Goal: Task Accomplishment & Management: Use online tool/utility

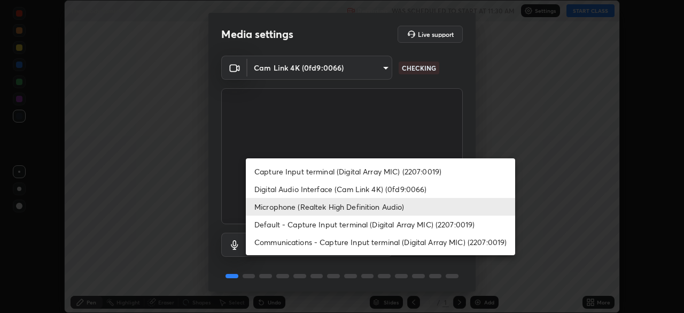
scroll to position [38, 0]
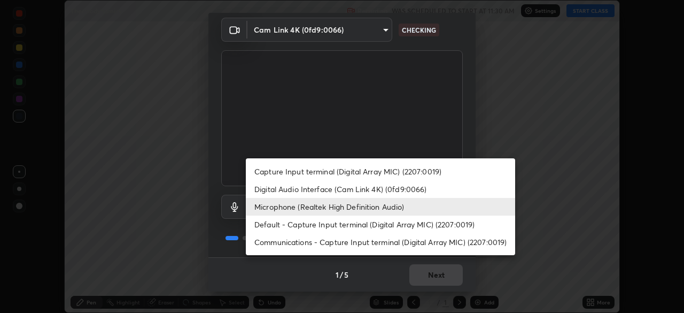
click at [349, 226] on li "Default - Capture Input terminal (Digital Array MIC) (2207:0019)" at bounding box center [380, 224] width 269 height 18
type input "default"
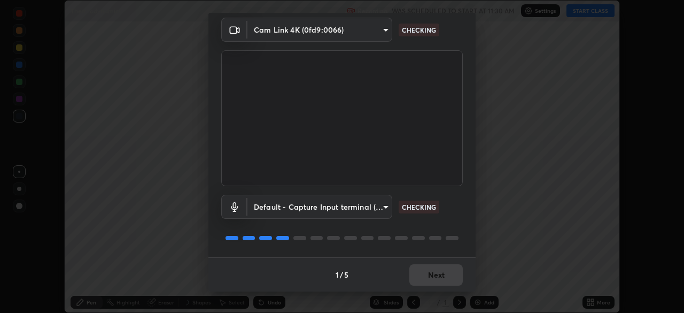
click at [405, 194] on div "Default - Capture Input terminal (Digital Array MIC) (2207:0019) default CHECKI…" at bounding box center [342, 221] width 242 height 71
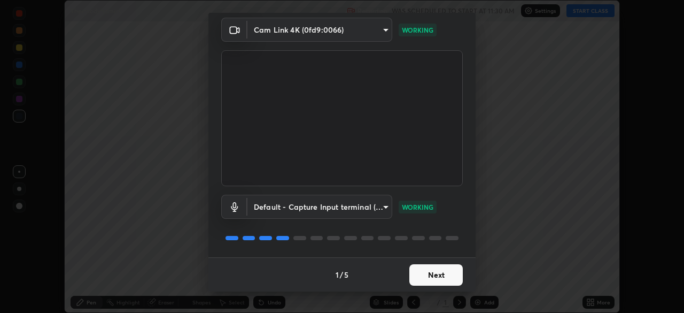
click at [428, 271] on button "Next" at bounding box center [435, 274] width 53 height 21
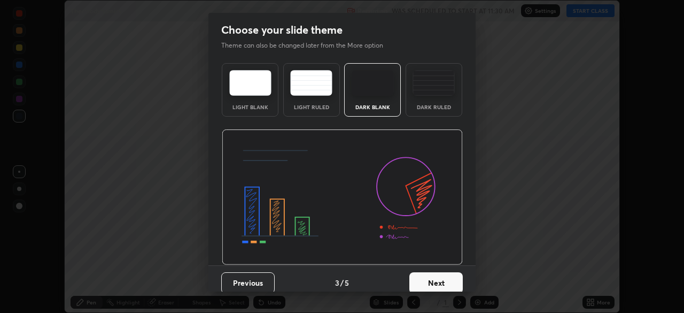
click at [438, 272] on button "Next" at bounding box center [435, 282] width 53 height 21
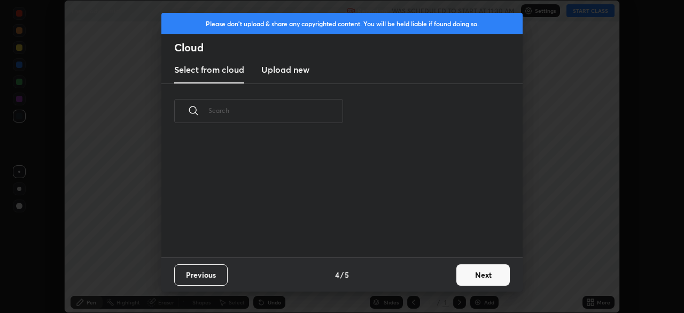
click at [458, 277] on button "Next" at bounding box center [482, 274] width 53 height 21
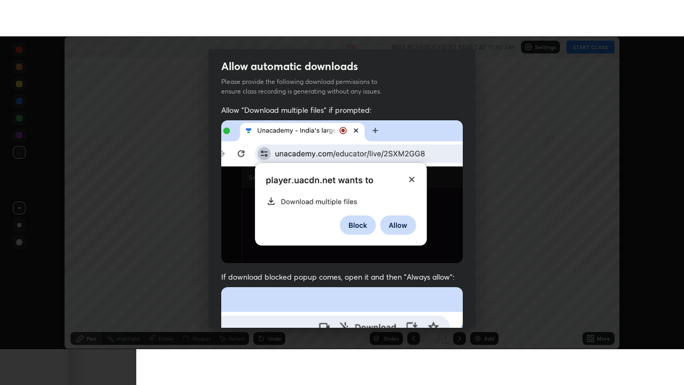
scroll to position [256, 0]
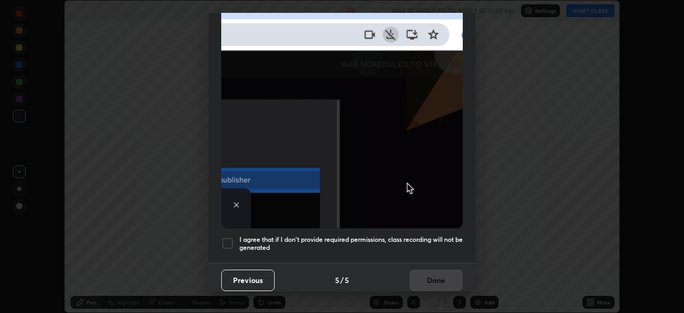
click at [229, 237] on div at bounding box center [227, 243] width 13 height 13
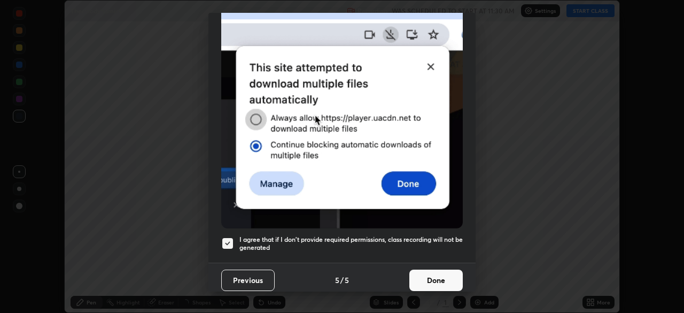
click at [437, 273] on button "Done" at bounding box center [435, 279] width 53 height 21
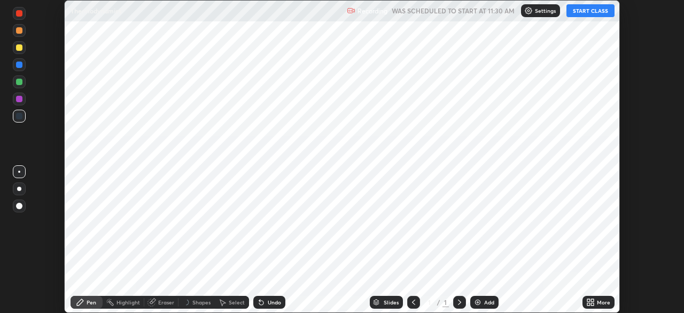
click at [592, 9] on button "START CLASS" at bounding box center [590, 10] width 48 height 13
click at [592, 300] on icon at bounding box center [592, 300] width 3 height 3
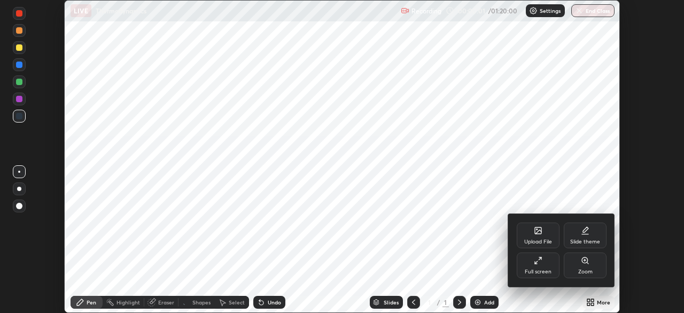
click at [548, 261] on div "Full screen" at bounding box center [538, 265] width 43 height 26
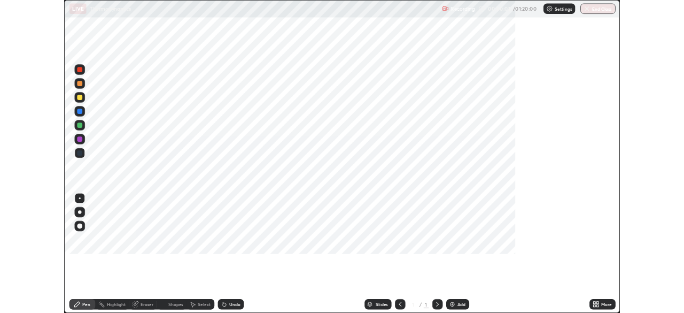
scroll to position [385, 684]
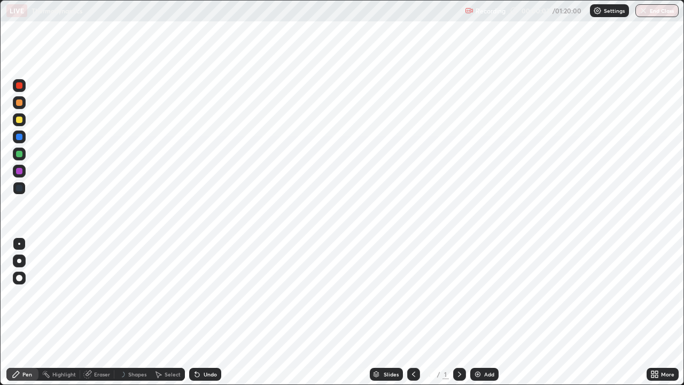
click at [476, 312] on img at bounding box center [477, 374] width 9 height 9
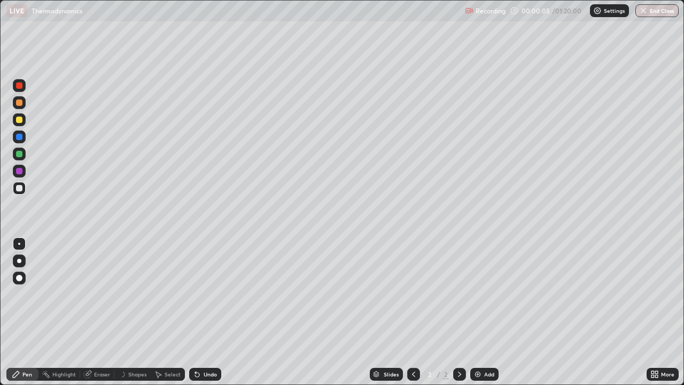
click at [19, 261] on div at bounding box center [19, 261] width 4 height 4
click at [22, 100] on div at bounding box center [19, 102] width 6 height 6
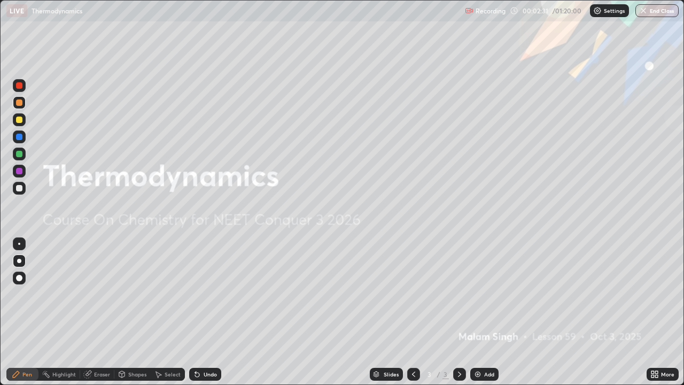
click at [473, 312] on img at bounding box center [477, 374] width 9 height 9
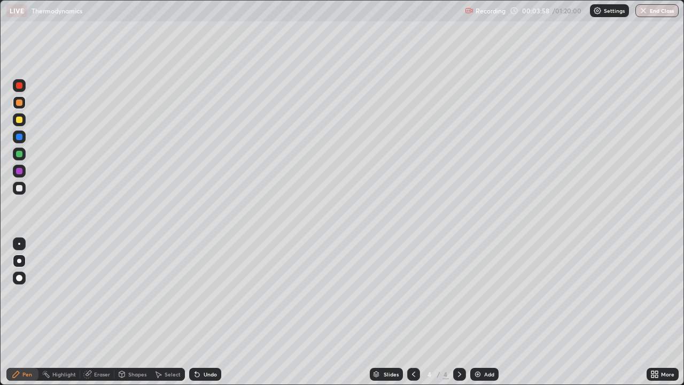
click at [19, 156] on div at bounding box center [19, 154] width 6 height 6
click at [23, 122] on div at bounding box center [19, 119] width 13 height 13
click at [14, 159] on div at bounding box center [19, 153] width 13 height 13
click at [19, 141] on div at bounding box center [19, 136] width 13 height 13
click at [417, 312] on div at bounding box center [413, 374] width 13 height 13
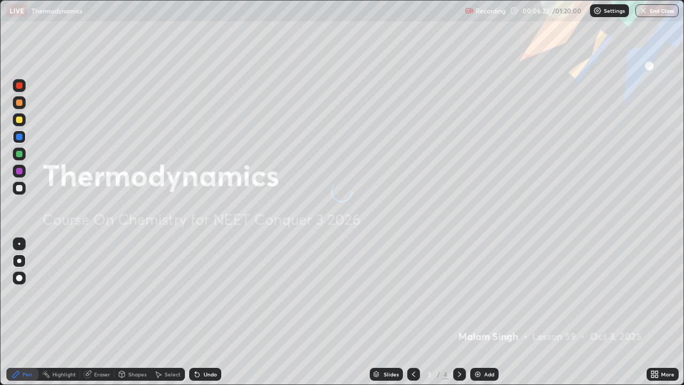
click at [460, 312] on icon at bounding box center [459, 374] width 9 height 9
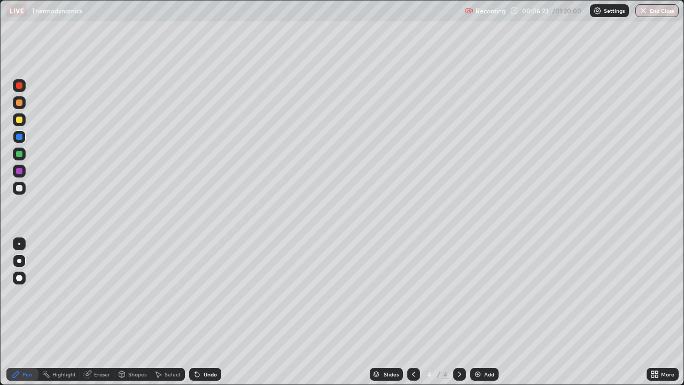
click at [413, 312] on icon at bounding box center [413, 374] width 9 height 9
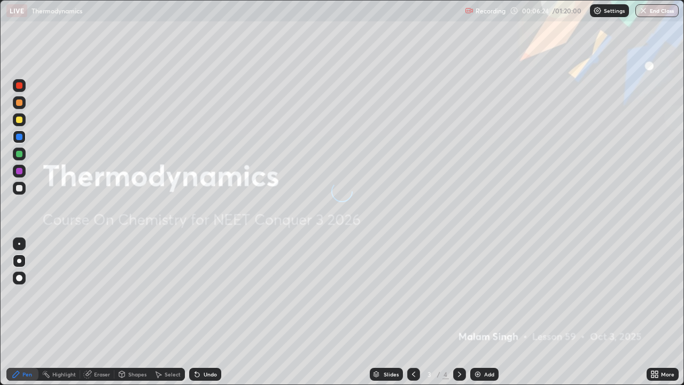
click at [459, 312] on icon at bounding box center [459, 374] width 9 height 9
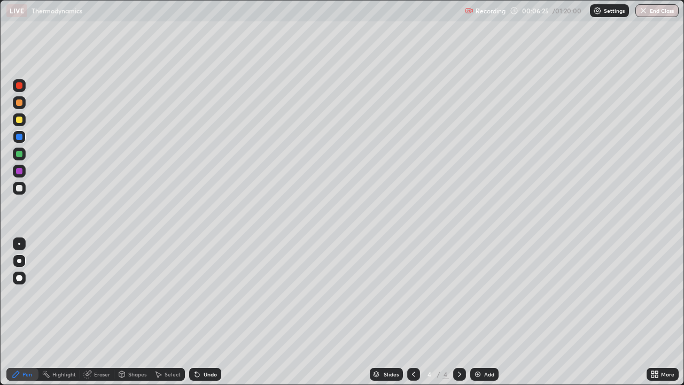
click at [478, 312] on img at bounding box center [477, 374] width 9 height 9
click at [19, 103] on div at bounding box center [19, 102] width 6 height 6
click at [17, 189] on div at bounding box center [19, 188] width 6 height 6
click at [411, 312] on div at bounding box center [413, 374] width 13 height 13
click at [459, 312] on icon at bounding box center [459, 374] width 9 height 9
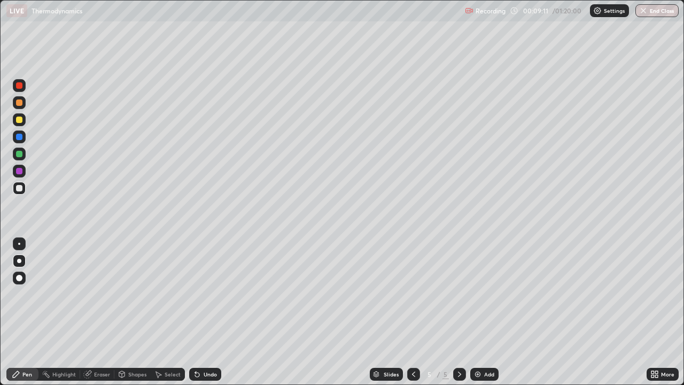
click at [19, 103] on div at bounding box center [19, 102] width 6 height 6
click at [19, 154] on div at bounding box center [19, 154] width 6 height 6
click at [19, 188] on div at bounding box center [19, 188] width 6 height 6
click at [22, 121] on div at bounding box center [19, 120] width 6 height 6
click at [482, 312] on div "Add" at bounding box center [484, 374] width 28 height 13
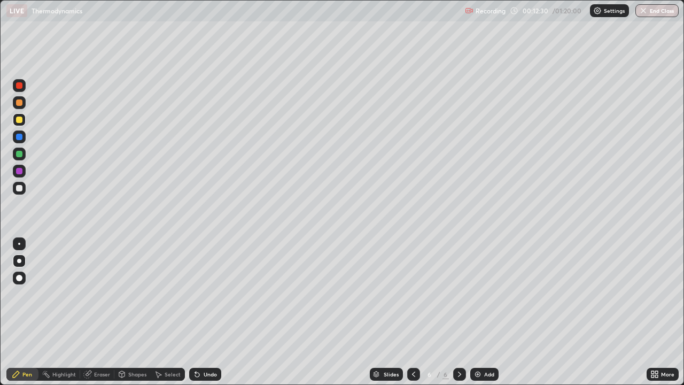
click at [165, 312] on div "Select" at bounding box center [173, 373] width 16 height 5
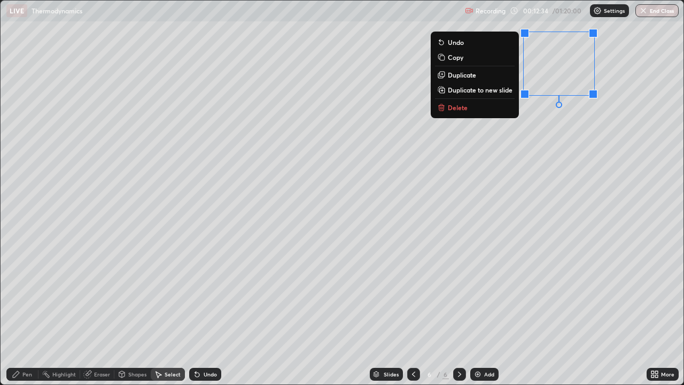
click at [475, 106] on button "Delete" at bounding box center [475, 107] width 80 height 13
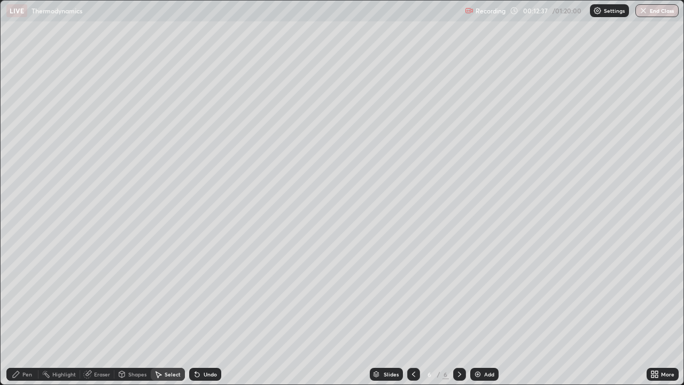
click at [27, 312] on div "Pen" at bounding box center [27, 373] width 10 height 5
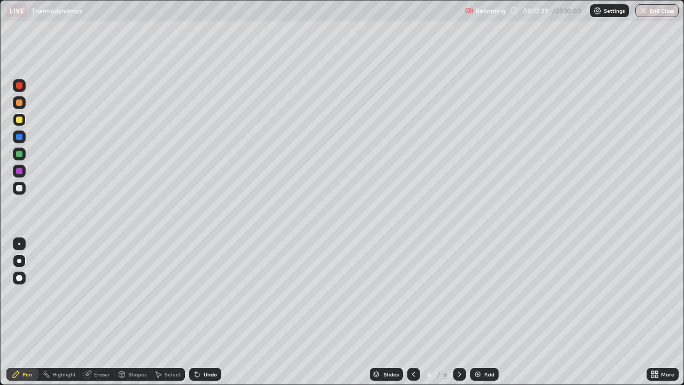
click at [20, 103] on div at bounding box center [19, 102] width 6 height 6
click at [131, 312] on div "Shapes" at bounding box center [137, 373] width 18 height 5
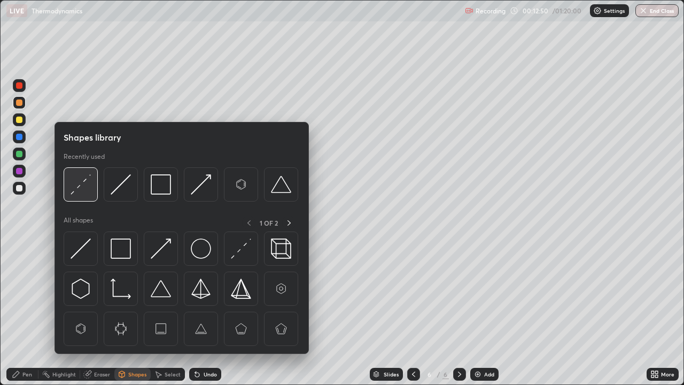
click at [79, 182] on img at bounding box center [81, 184] width 20 height 20
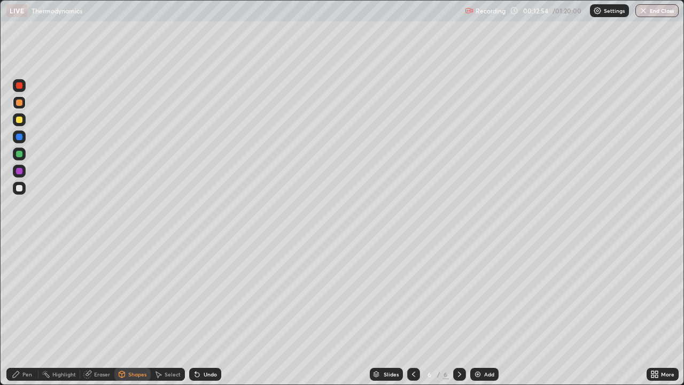
click at [28, 312] on div "Pen" at bounding box center [27, 373] width 10 height 5
click at [17, 188] on div at bounding box center [19, 188] width 6 height 6
click at [19, 104] on div at bounding box center [19, 102] width 6 height 6
click at [19, 189] on div at bounding box center [19, 188] width 6 height 6
click at [18, 120] on div at bounding box center [19, 120] width 6 height 6
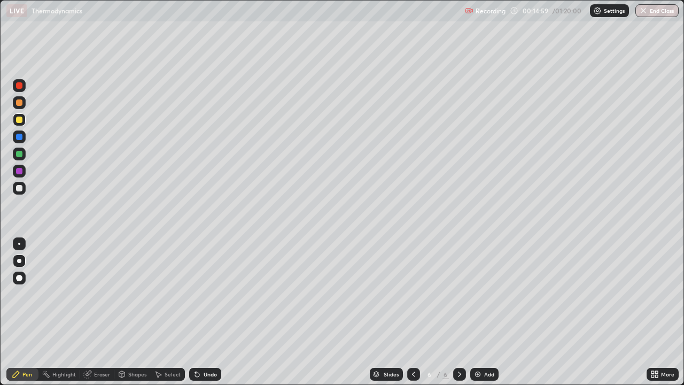
click at [19, 136] on div at bounding box center [19, 137] width 6 height 6
click at [18, 154] on div at bounding box center [19, 154] width 6 height 6
click at [207, 312] on div "Undo" at bounding box center [210, 373] width 13 height 5
click at [208, 312] on div "Undo" at bounding box center [205, 374] width 32 height 13
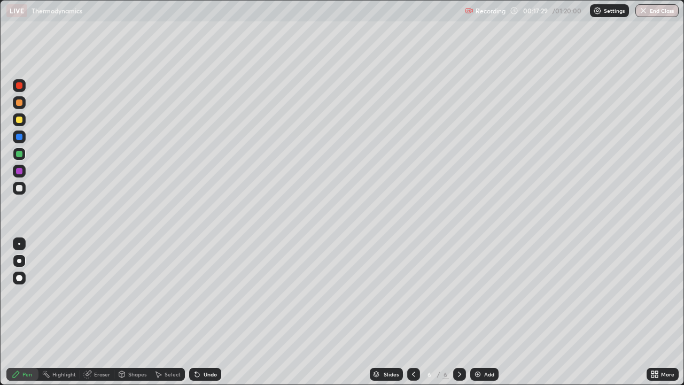
click at [479, 312] on img at bounding box center [477, 374] width 9 height 9
click at [19, 103] on div at bounding box center [19, 102] width 6 height 6
click at [19, 190] on div at bounding box center [19, 188] width 6 height 6
click at [18, 120] on div at bounding box center [19, 120] width 6 height 6
click at [19, 155] on div at bounding box center [19, 154] width 6 height 6
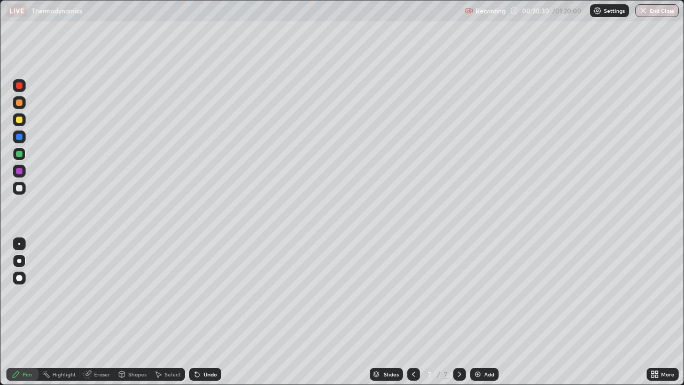
click at [18, 187] on div at bounding box center [19, 188] width 6 height 6
click at [18, 137] on div at bounding box center [19, 137] width 6 height 6
click at [195, 312] on icon at bounding box center [195, 371] width 1 height 1
click at [17, 193] on div at bounding box center [19, 188] width 13 height 13
click at [15, 122] on div at bounding box center [19, 119] width 13 height 13
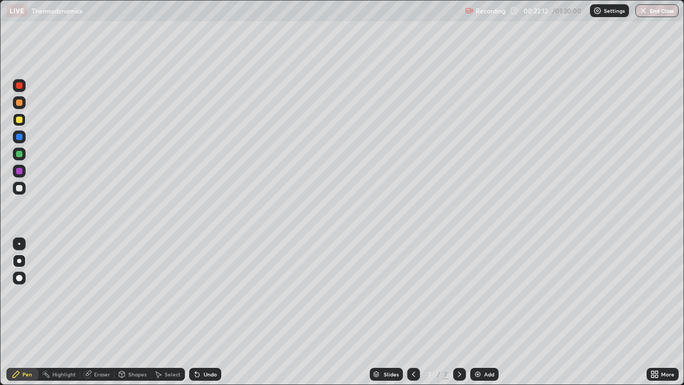
click at [19, 188] on div at bounding box center [19, 188] width 6 height 6
click at [18, 155] on div at bounding box center [19, 154] width 6 height 6
click at [18, 192] on div at bounding box center [19, 188] width 13 height 13
click at [476, 312] on img at bounding box center [477, 374] width 9 height 9
click at [21, 103] on div at bounding box center [19, 102] width 6 height 6
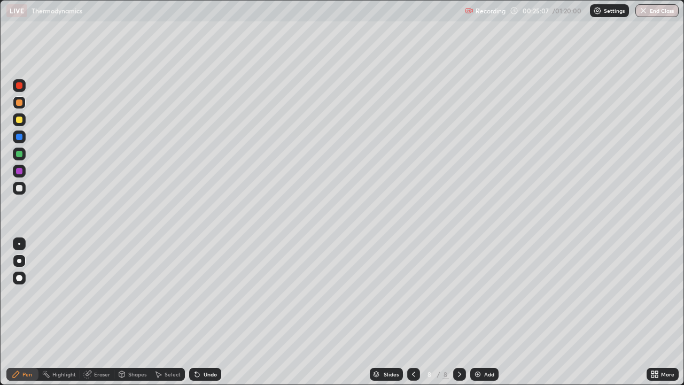
click at [165, 312] on div "Select" at bounding box center [173, 373] width 16 height 5
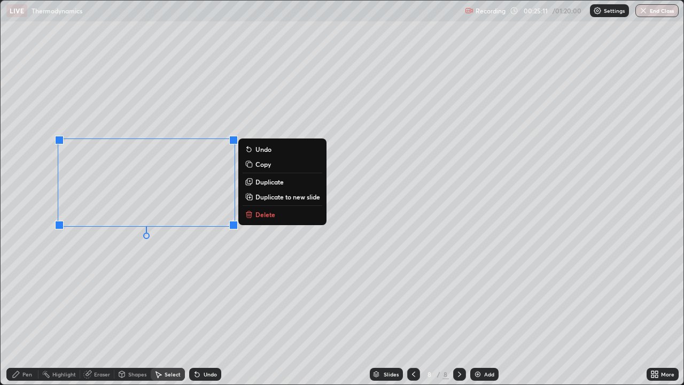
click at [79, 312] on div "0 ° Undo Copy Duplicate Duplicate to new slide Delete" at bounding box center [342, 193] width 683 height 384
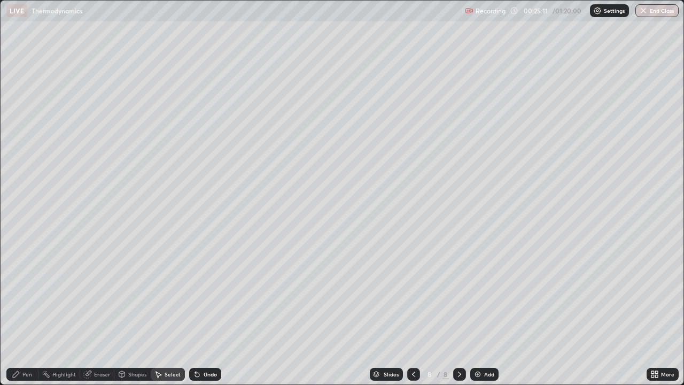
click at [22, 312] on div "Pen" at bounding box center [27, 373] width 10 height 5
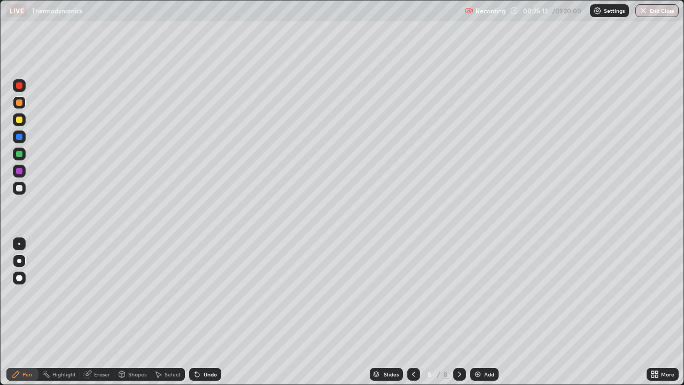
click at [18, 194] on div at bounding box center [19, 188] width 13 height 13
click at [19, 100] on div at bounding box center [19, 102] width 6 height 6
click at [21, 153] on div at bounding box center [19, 154] width 6 height 6
click at [165, 312] on div "Select" at bounding box center [173, 373] width 16 height 5
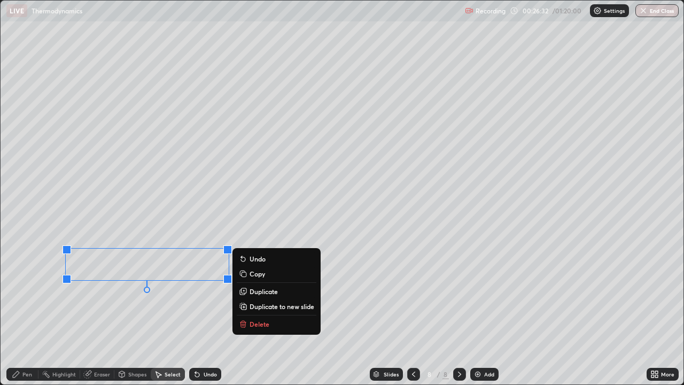
click at [25, 312] on div "Pen" at bounding box center [27, 373] width 10 height 5
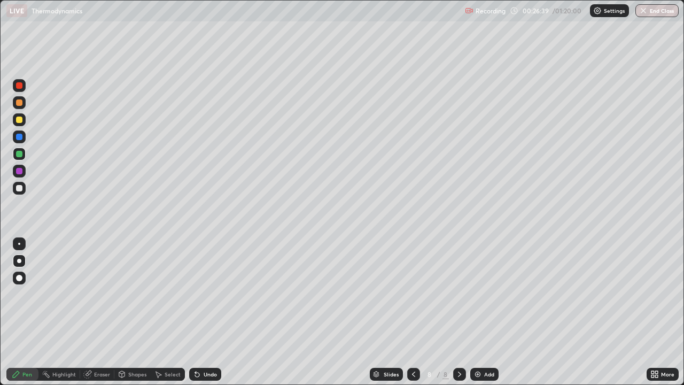
click at [20, 188] on div at bounding box center [19, 188] width 6 height 6
click at [653, 312] on icon at bounding box center [652, 376] width 3 height 3
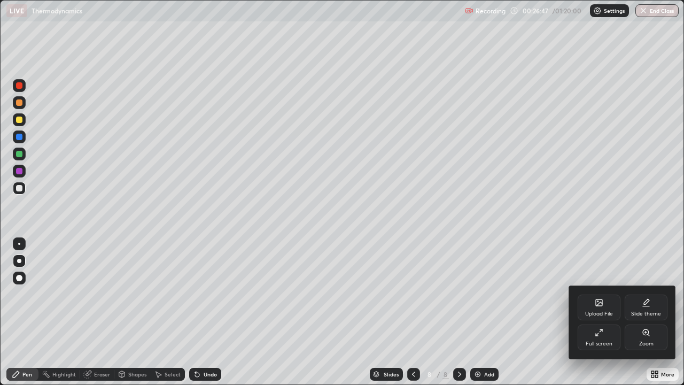
click at [592, 312] on div "Full screen" at bounding box center [599, 343] width 27 height 5
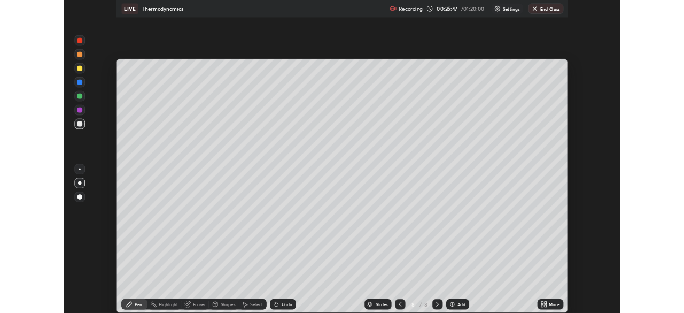
scroll to position [53128, 52757]
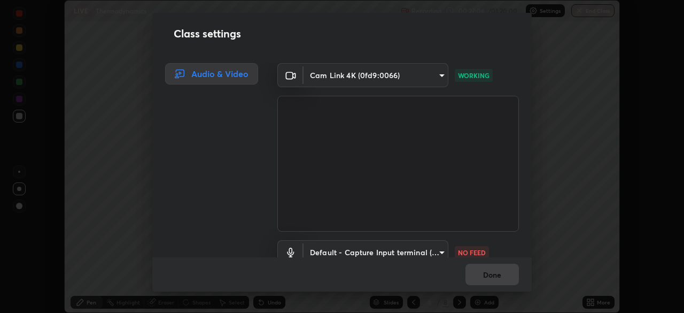
scroll to position [49, 0]
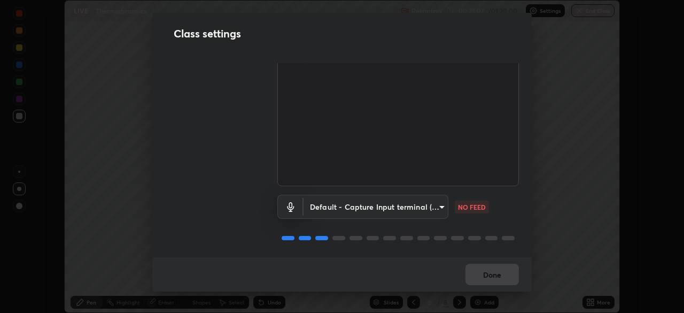
click at [415, 208] on body "Erase all LIVE Thermodynamics Recording 00:27:07 / 01:20:00 Settings End Class …" at bounding box center [342, 156] width 684 height 313
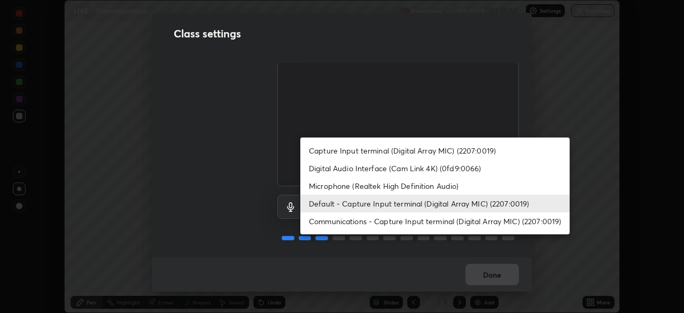
click at [379, 187] on li "Microphone (Realtek High Definition Audio)" at bounding box center [434, 186] width 269 height 18
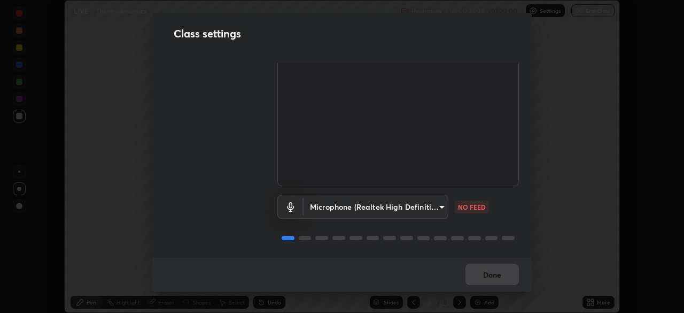
click at [372, 203] on body "Erase all LIVE Thermodynamics Recording 00:27:08 / 01:20:00 Settings End Class …" at bounding box center [342, 156] width 684 height 313
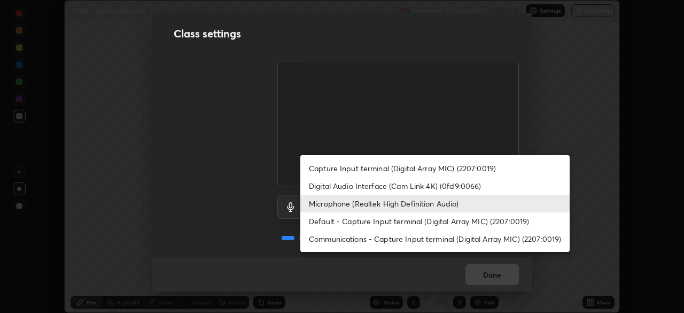
click at [366, 218] on li "Default - Capture Input terminal (Digital Array MIC) (2207:0019)" at bounding box center [434, 221] width 269 height 18
type input "default"
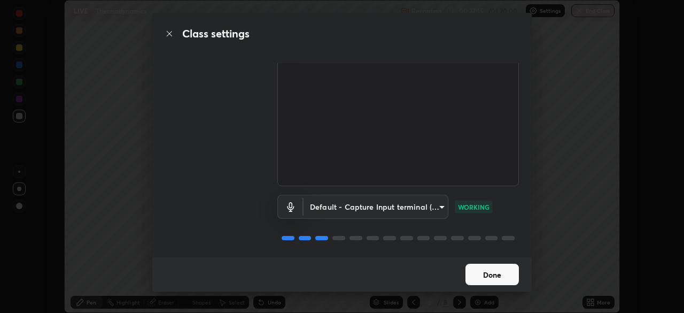
click at [492, 277] on button "Done" at bounding box center [491, 273] width 53 height 21
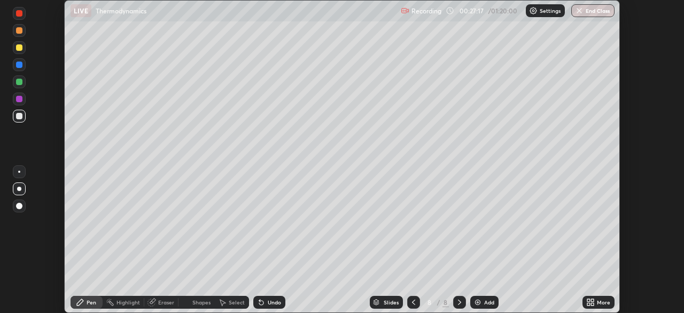
click at [166, 300] on div "Eraser" at bounding box center [166, 301] width 16 height 5
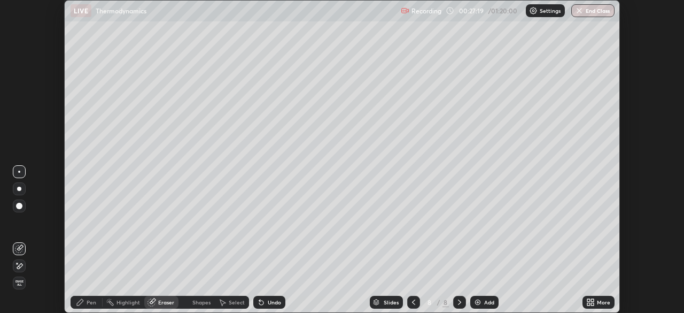
click at [87, 300] on div "Pen" at bounding box center [92, 301] width 10 height 5
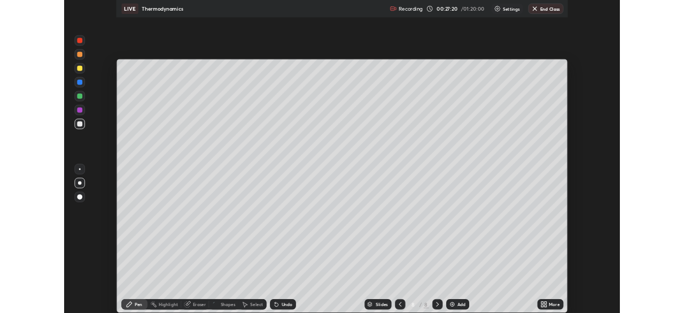
scroll to position [385, 684]
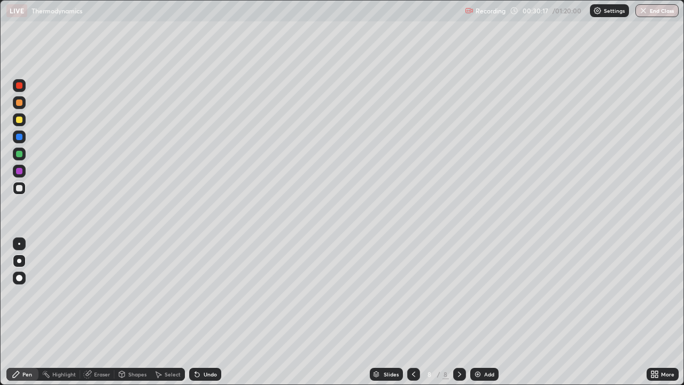
click at [476, 312] on img at bounding box center [477, 374] width 9 height 9
click at [19, 103] on div at bounding box center [19, 102] width 6 height 6
click at [19, 188] on div at bounding box center [19, 188] width 6 height 6
click at [19, 122] on div at bounding box center [19, 120] width 6 height 6
click at [21, 156] on div at bounding box center [19, 154] width 6 height 6
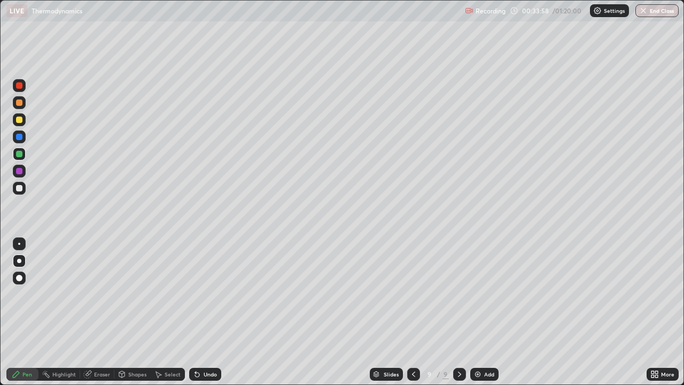
click at [407, 312] on div at bounding box center [413, 373] width 13 height 21
click at [409, 312] on div at bounding box center [413, 374] width 13 height 13
click at [459, 312] on icon at bounding box center [459, 374] width 9 height 9
click at [459, 312] on icon at bounding box center [459, 373] width 3 height 5
click at [457, 312] on icon at bounding box center [459, 374] width 9 height 9
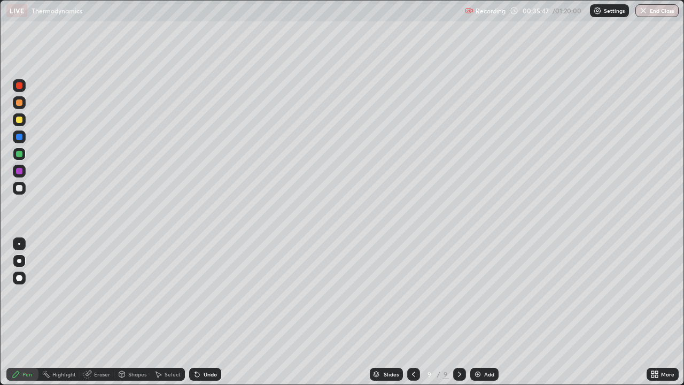
click at [477, 312] on img at bounding box center [477, 374] width 9 height 9
click at [18, 101] on div at bounding box center [19, 102] width 6 height 6
click at [16, 185] on div at bounding box center [19, 188] width 13 height 13
click at [17, 121] on div at bounding box center [19, 120] width 6 height 6
click at [206, 312] on div "Undo" at bounding box center [210, 373] width 13 height 5
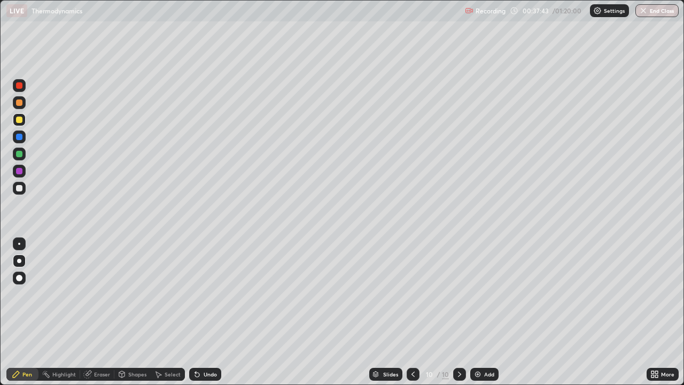
click at [19, 188] on div at bounding box center [19, 188] width 6 height 6
click at [166, 312] on div "Select" at bounding box center [173, 373] width 16 height 5
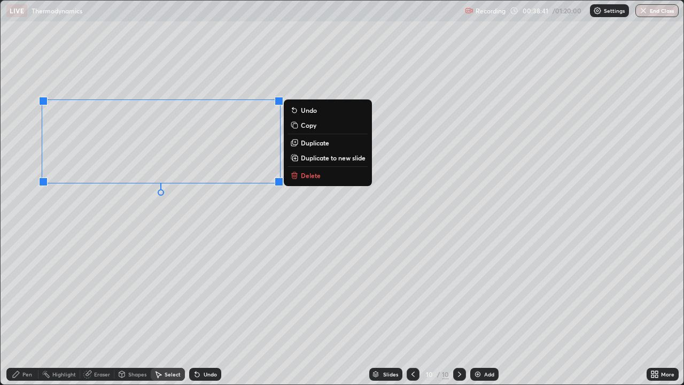
click at [125, 213] on div "0 ° Undo Copy Duplicate Duplicate to new slide Delete" at bounding box center [342, 193] width 683 height 384
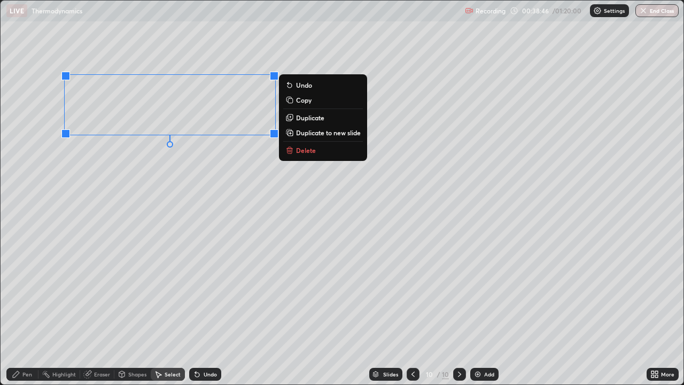
click at [125, 237] on div "0 ° Undo Copy Duplicate Duplicate to new slide Delete" at bounding box center [342, 193] width 683 height 384
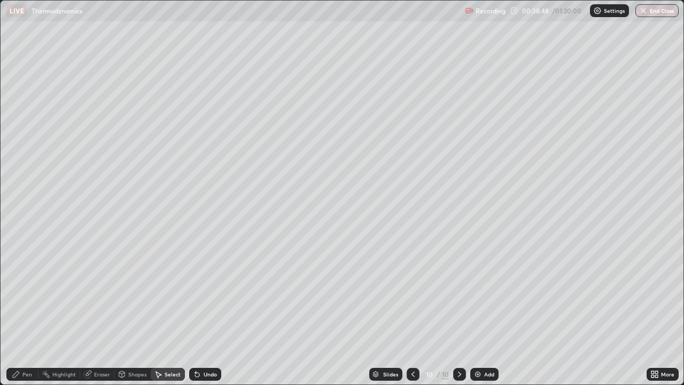
click at [100, 312] on div "Eraser" at bounding box center [102, 373] width 16 height 5
click at [27, 312] on div "Pen" at bounding box center [27, 373] width 10 height 5
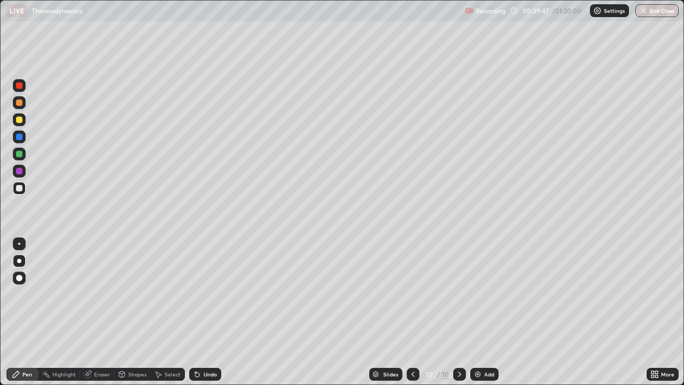
click at [20, 108] on div at bounding box center [19, 102] width 13 height 13
click at [14, 155] on div at bounding box center [19, 153] width 13 height 13
click at [17, 188] on div at bounding box center [19, 188] width 6 height 6
click at [17, 156] on div at bounding box center [19, 154] width 6 height 6
click at [97, 312] on div "Eraser" at bounding box center [97, 374] width 34 height 13
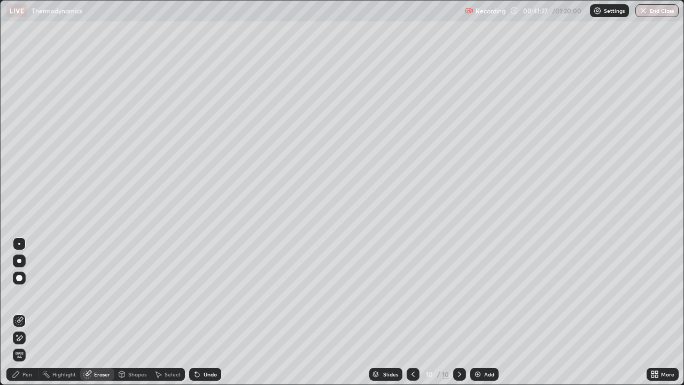
click at [26, 312] on div "Pen" at bounding box center [22, 374] width 32 height 13
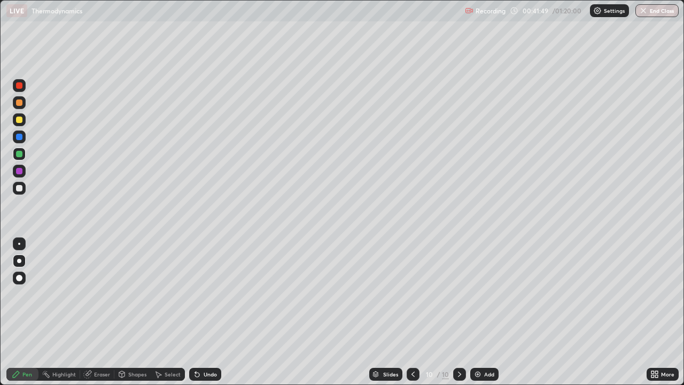
click at [19, 170] on div at bounding box center [19, 171] width 6 height 6
click at [22, 105] on div at bounding box center [19, 102] width 13 height 13
click at [477, 312] on img at bounding box center [477, 374] width 9 height 9
click at [201, 312] on div "Undo" at bounding box center [205, 374] width 32 height 13
click at [19, 189] on div at bounding box center [19, 188] width 6 height 6
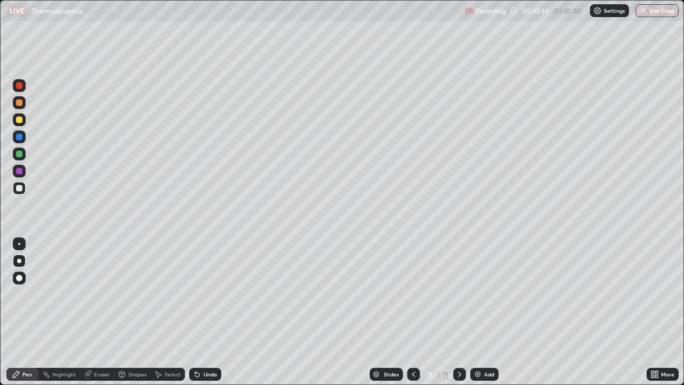
click at [411, 312] on icon at bounding box center [413, 374] width 9 height 9
click at [458, 312] on icon at bounding box center [459, 373] width 3 height 5
click at [412, 312] on icon at bounding box center [413, 373] width 3 height 5
click at [459, 312] on icon at bounding box center [459, 374] width 9 height 9
click at [17, 123] on div at bounding box center [19, 119] width 13 height 13
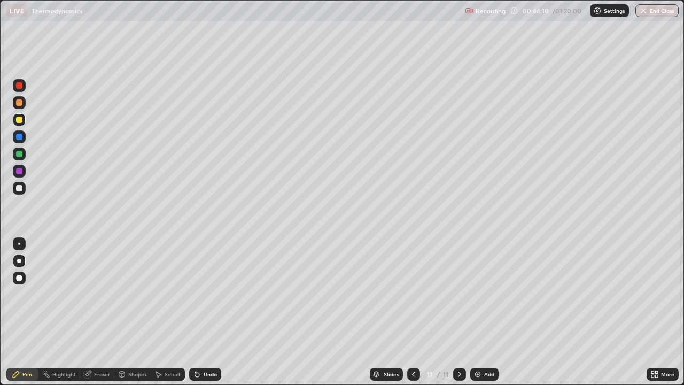
click at [107, 312] on div "Eraser" at bounding box center [97, 374] width 34 height 13
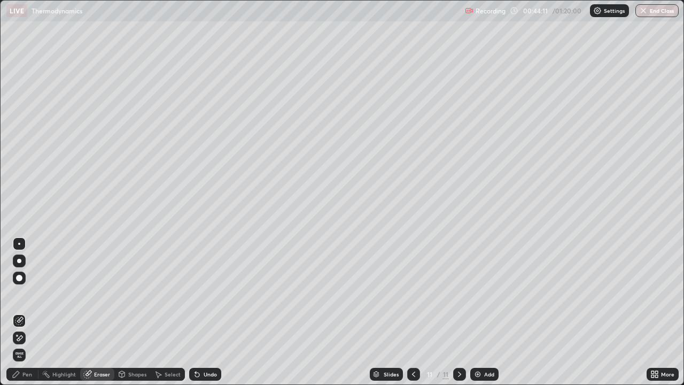
click at [27, 312] on div "Pen" at bounding box center [27, 373] width 10 height 5
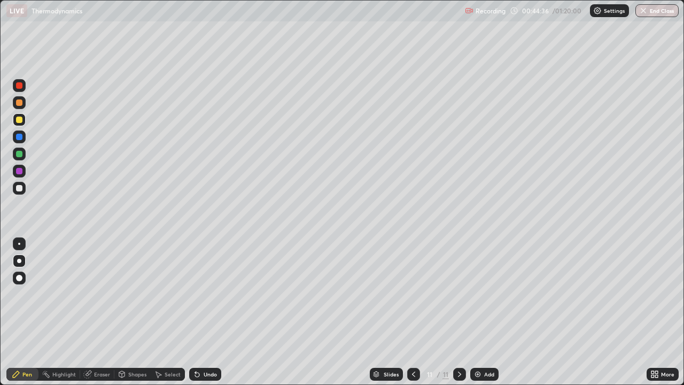
click at [18, 157] on div at bounding box center [19, 154] width 6 height 6
click at [17, 191] on div at bounding box center [19, 188] width 13 height 13
click at [17, 107] on div at bounding box center [19, 102] width 13 height 13
click at [200, 312] on div "Undo" at bounding box center [205, 374] width 32 height 13
click at [21, 152] on div at bounding box center [19, 154] width 6 height 6
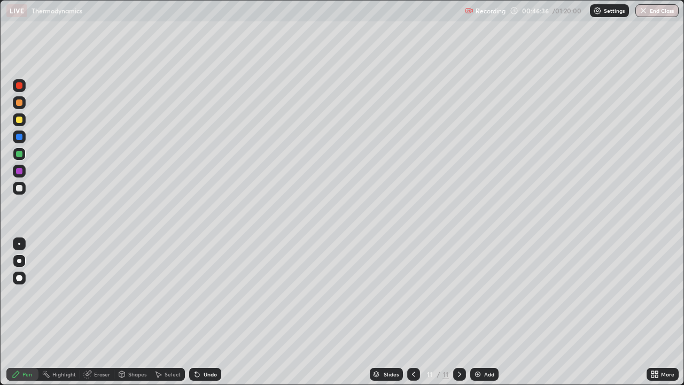
click at [19, 189] on div at bounding box center [19, 188] width 6 height 6
click at [413, 312] on icon at bounding box center [413, 374] width 9 height 9
click at [459, 312] on icon at bounding box center [459, 374] width 9 height 9
click at [413, 312] on icon at bounding box center [413, 374] width 9 height 9
click at [459, 312] on icon at bounding box center [459, 374] width 9 height 9
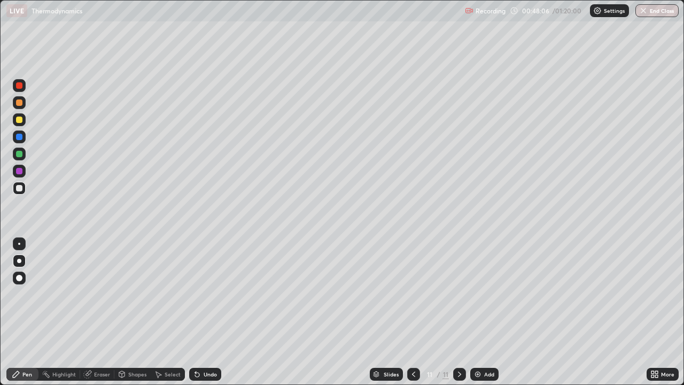
click at [413, 312] on icon at bounding box center [413, 374] width 9 height 9
click at [457, 312] on icon at bounding box center [459, 374] width 9 height 9
click at [478, 312] on img at bounding box center [477, 374] width 9 height 9
click at [19, 102] on div at bounding box center [19, 102] width 6 height 6
click at [476, 312] on img at bounding box center [477, 374] width 9 height 9
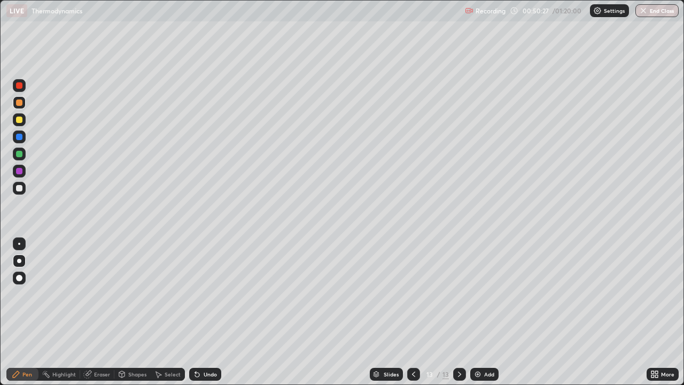
click at [138, 312] on div "Shapes" at bounding box center [137, 373] width 18 height 5
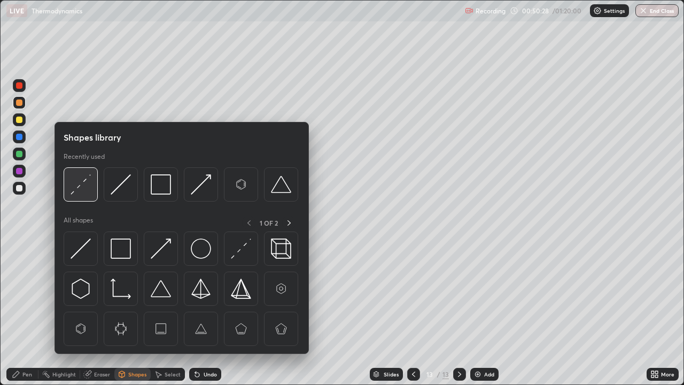
click at [83, 184] on img at bounding box center [81, 184] width 20 height 20
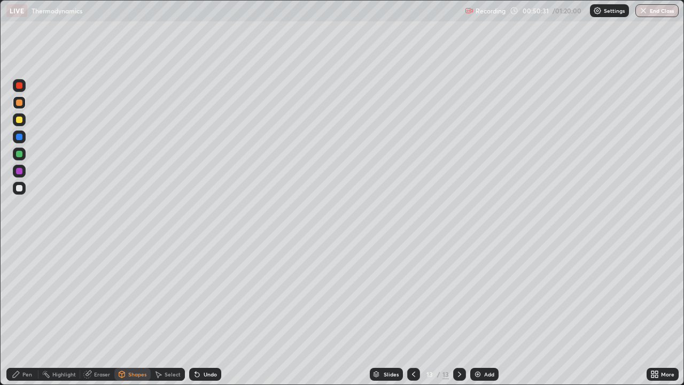
click at [32, 312] on div "Pen" at bounding box center [27, 373] width 10 height 5
click at [106, 312] on div "Eraser" at bounding box center [102, 373] width 16 height 5
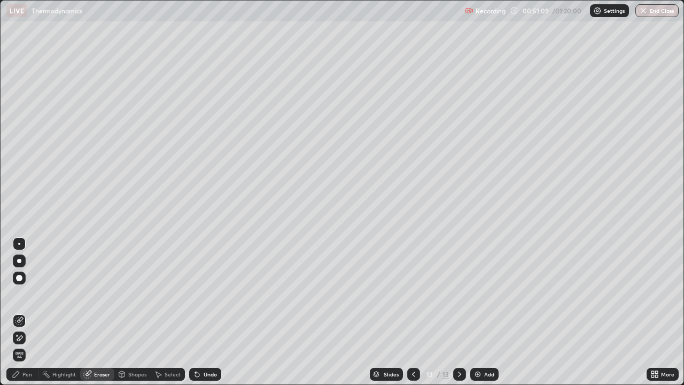
click at [30, 312] on div "Pen" at bounding box center [27, 373] width 10 height 5
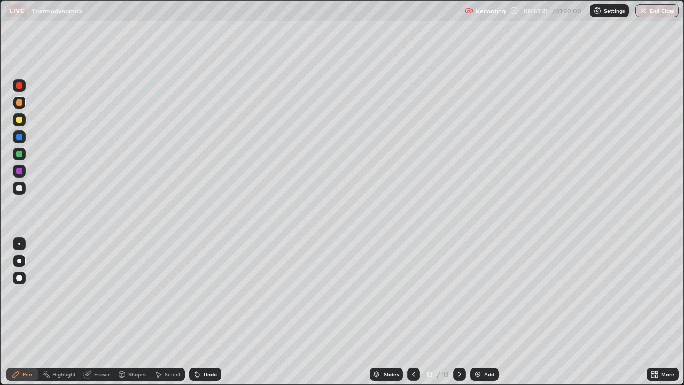
click at [211, 312] on div "Undo" at bounding box center [210, 373] width 13 height 5
click at [210, 312] on div "Undo" at bounding box center [210, 373] width 13 height 5
click at [209, 312] on div "Undo" at bounding box center [210, 373] width 13 height 5
click at [413, 312] on icon at bounding box center [413, 374] width 9 height 9
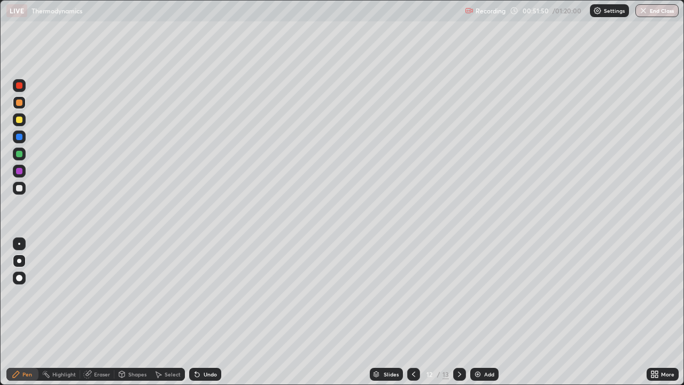
click at [18, 185] on div at bounding box center [19, 188] width 6 height 6
click at [18, 121] on div at bounding box center [19, 120] width 6 height 6
click at [205, 312] on div "Undo" at bounding box center [205, 374] width 32 height 13
click at [24, 189] on div at bounding box center [19, 188] width 13 height 13
click at [455, 312] on icon at bounding box center [459, 374] width 9 height 9
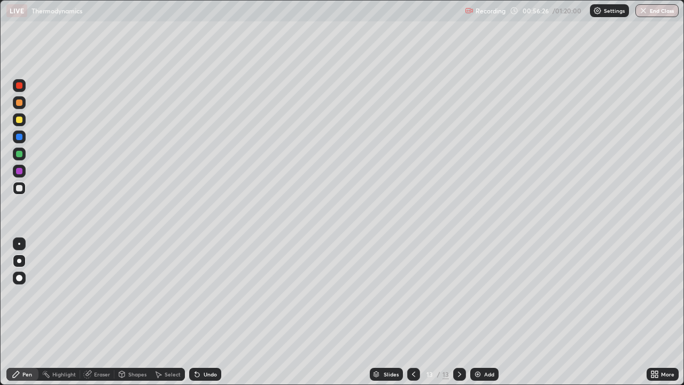
click at [94, 312] on div "Eraser" at bounding box center [102, 373] width 16 height 5
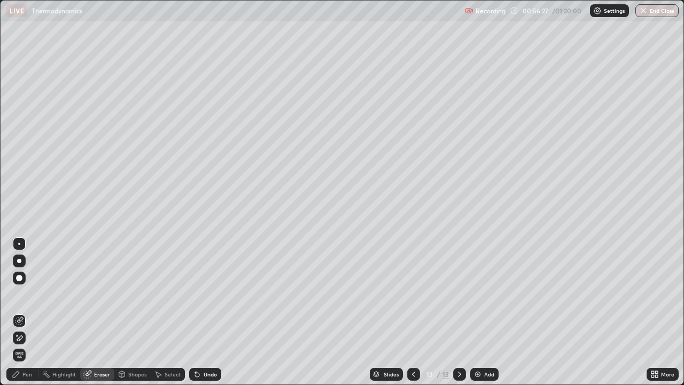
click at [28, 312] on div "Pen" at bounding box center [27, 373] width 10 height 5
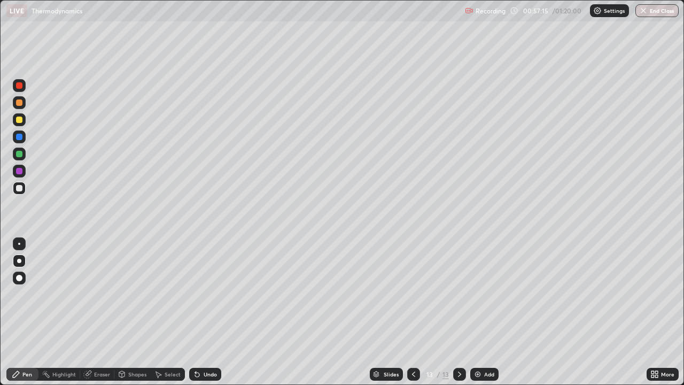
click at [476, 312] on img at bounding box center [477, 374] width 9 height 9
click at [141, 312] on div "Shapes" at bounding box center [137, 373] width 18 height 5
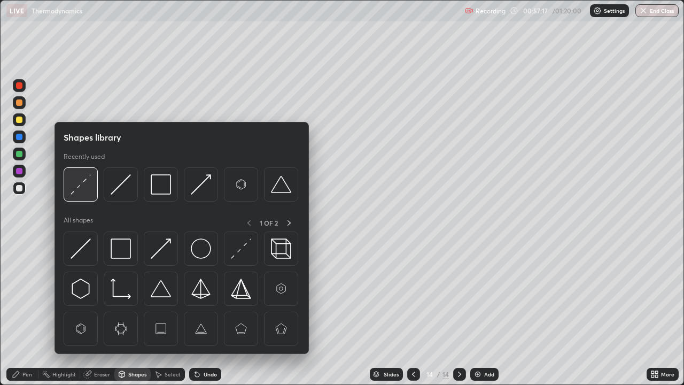
click at [82, 181] on img at bounding box center [81, 184] width 20 height 20
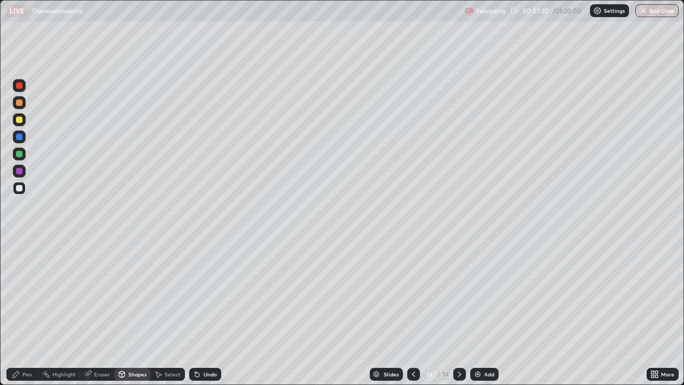
click at [33, 312] on div "Pen" at bounding box center [22, 374] width 32 height 13
click at [21, 102] on div at bounding box center [19, 102] width 6 height 6
click at [207, 312] on div "Undo" at bounding box center [210, 373] width 13 height 5
click at [21, 189] on div at bounding box center [19, 188] width 6 height 6
click at [17, 120] on div at bounding box center [19, 120] width 6 height 6
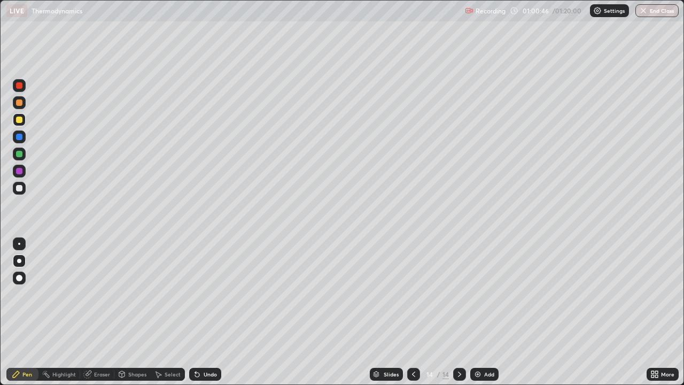
click at [164, 312] on div "Select" at bounding box center [168, 374] width 34 height 13
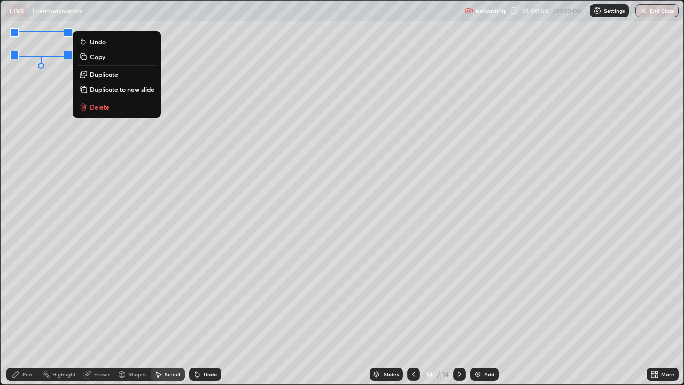
click at [22, 312] on div "Pen" at bounding box center [22, 374] width 32 height 13
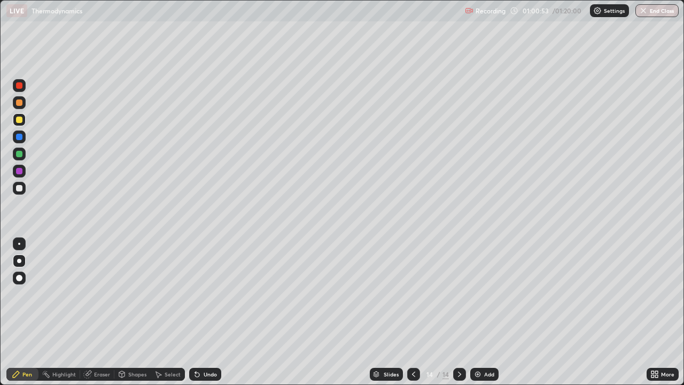
click at [204, 312] on div "Undo" at bounding box center [210, 373] width 13 height 5
click at [205, 312] on div "Undo" at bounding box center [205, 374] width 32 height 13
click at [93, 312] on div "Eraser" at bounding box center [97, 374] width 34 height 13
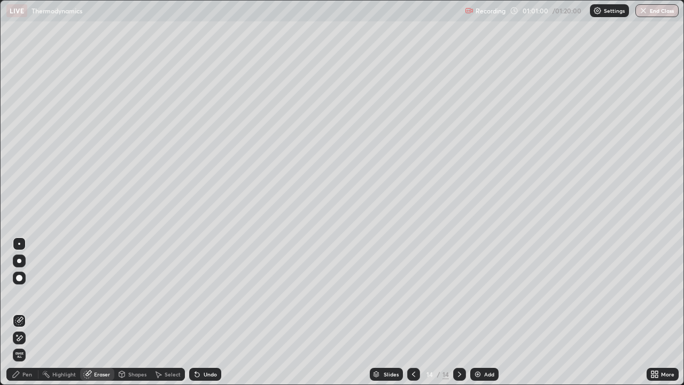
click at [653, 312] on icon at bounding box center [652, 372] width 3 height 3
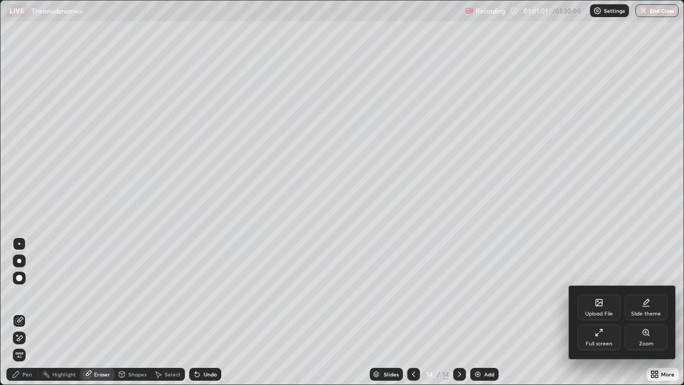
click at [600, 312] on div "Full screen" at bounding box center [599, 343] width 27 height 5
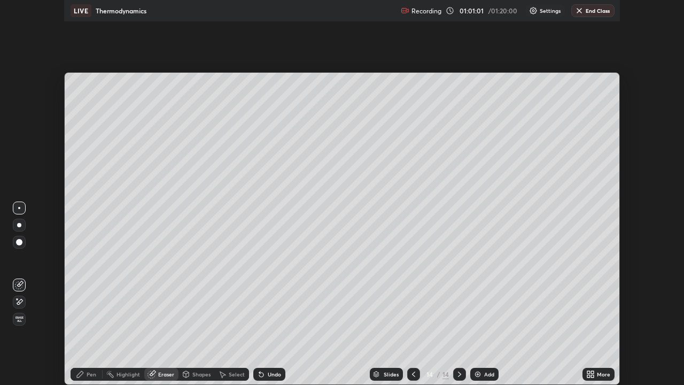
scroll to position [53128, 52757]
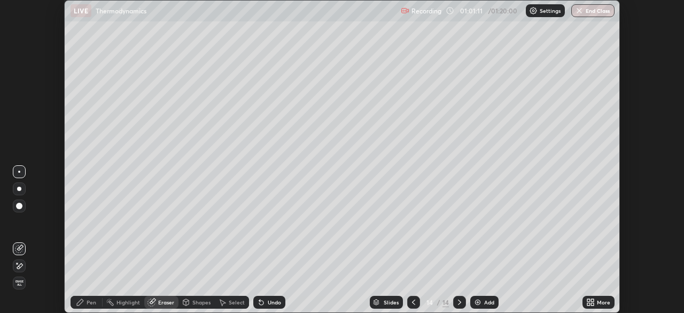
click at [589, 304] on icon at bounding box center [588, 303] width 3 height 3
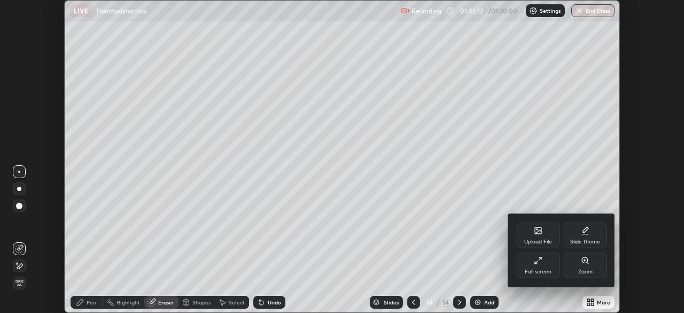
click at [538, 271] on div "Full screen" at bounding box center [538, 271] width 27 height 5
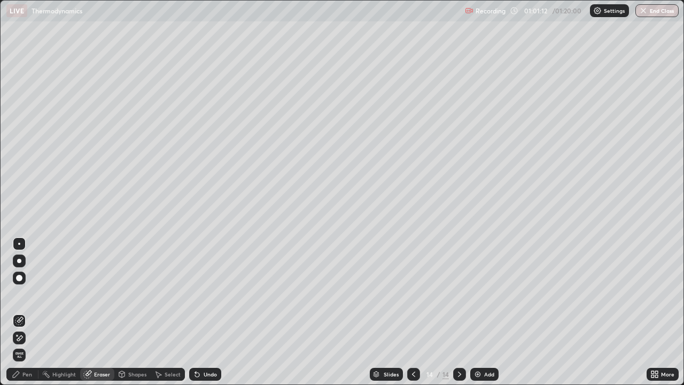
scroll to position [385, 684]
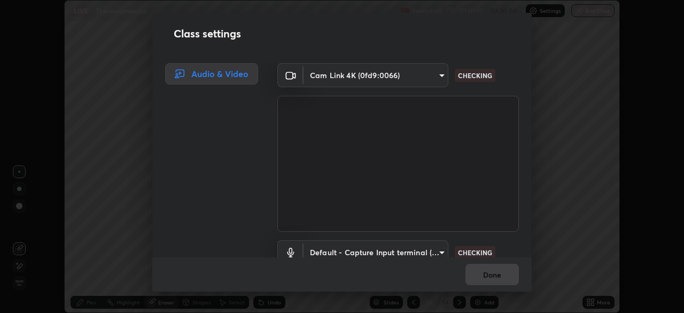
scroll to position [49, 0]
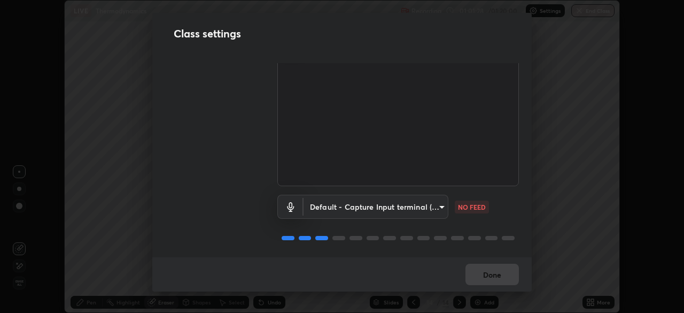
click at [370, 203] on body "Erase all LIVE Thermodynamics Recording 01:01:28 / 01:20:00 Settings End Class …" at bounding box center [342, 156] width 684 height 313
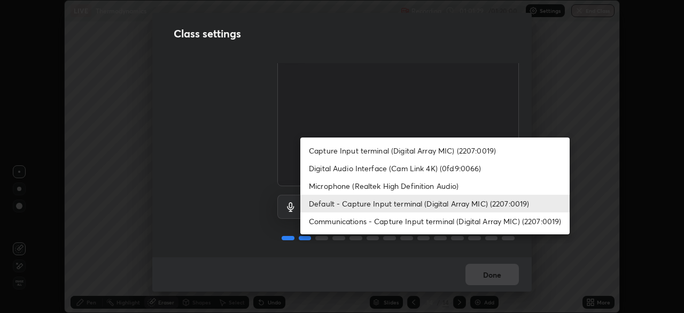
click at [344, 187] on li "Microphone (Realtek High Definition Audio)" at bounding box center [434, 186] width 269 height 18
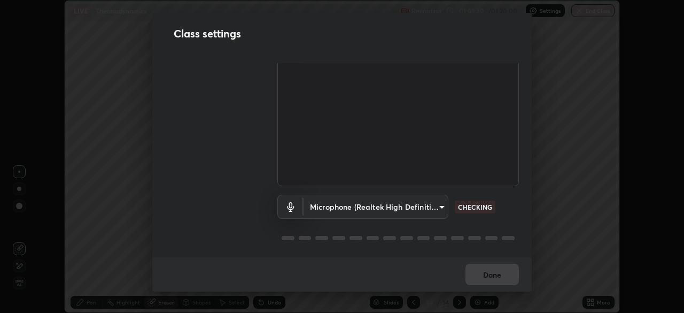
click at [348, 204] on body "Erase all LIVE Thermodynamics Recording 01:01:30 / 01:20:00 Settings End Class …" at bounding box center [342, 156] width 684 height 313
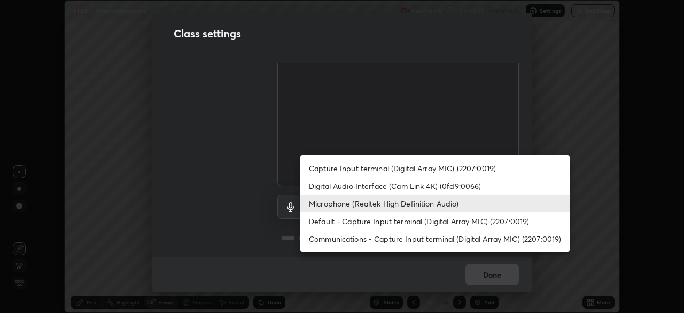
click at [332, 219] on li "Default - Capture Input terminal (Digital Array MIC) (2207:0019)" at bounding box center [434, 221] width 269 height 18
type input "default"
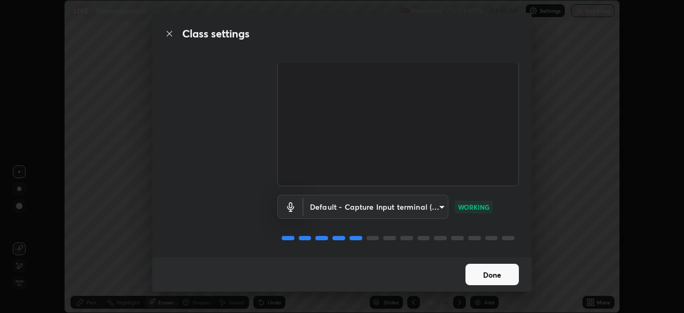
click at [492, 276] on button "Done" at bounding box center [491, 273] width 53 height 21
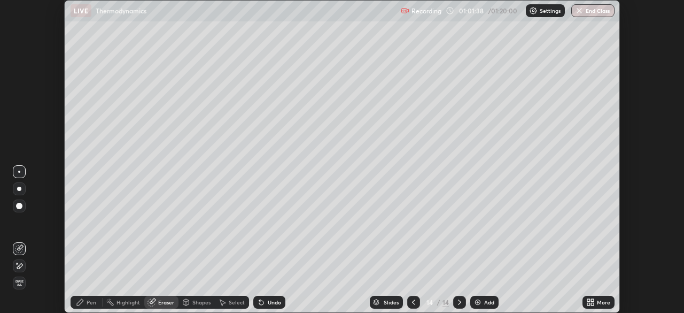
click at [592, 300] on icon at bounding box center [592, 300] width 3 height 3
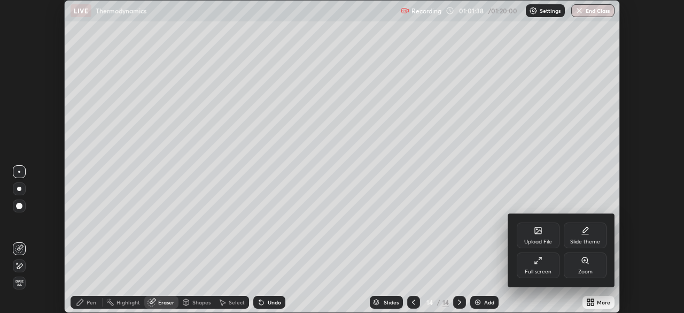
click at [534, 269] on div "Full screen" at bounding box center [538, 271] width 27 height 5
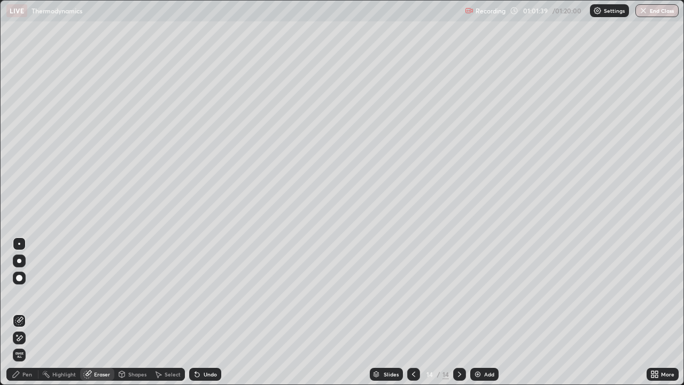
scroll to position [385, 684]
click at [19, 260] on div at bounding box center [19, 261] width 4 height 4
click at [23, 312] on div "Pen" at bounding box center [22, 374] width 32 height 13
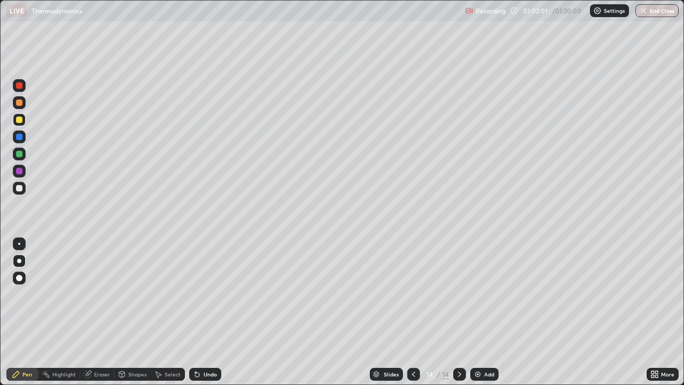
click at [17, 187] on div at bounding box center [19, 188] width 6 height 6
click at [108, 312] on div "Eraser" at bounding box center [102, 373] width 16 height 5
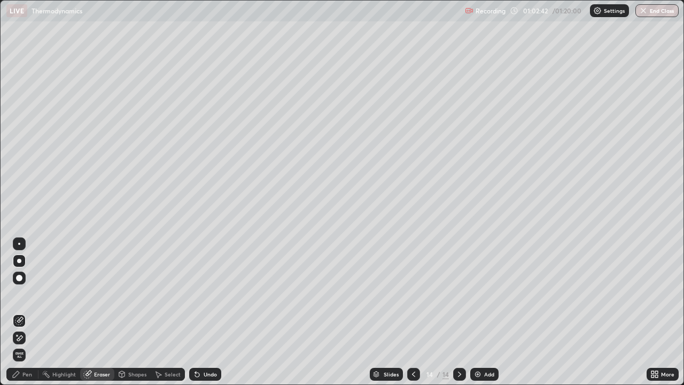
click at [30, 312] on div "Pen" at bounding box center [27, 373] width 10 height 5
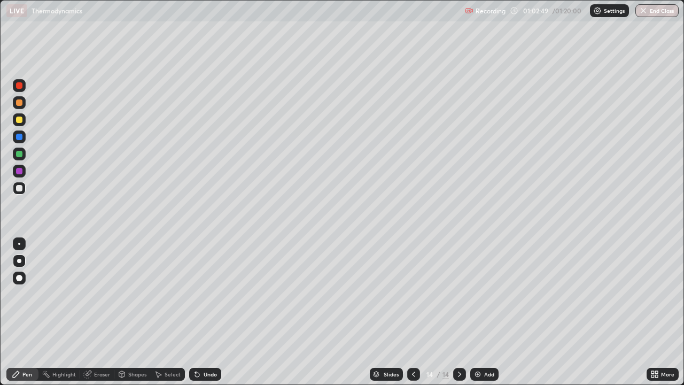
click at [19, 103] on div at bounding box center [19, 102] width 6 height 6
click at [22, 189] on div at bounding box center [19, 188] width 6 height 6
click at [477, 312] on img at bounding box center [477, 374] width 9 height 9
click at [130, 312] on div "Shapes" at bounding box center [137, 373] width 18 height 5
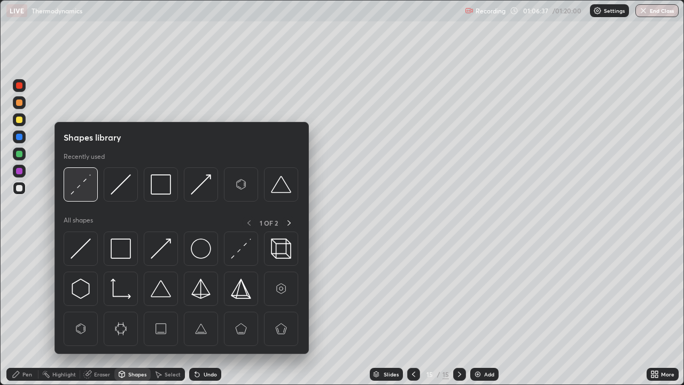
click at [74, 186] on img at bounding box center [81, 184] width 20 height 20
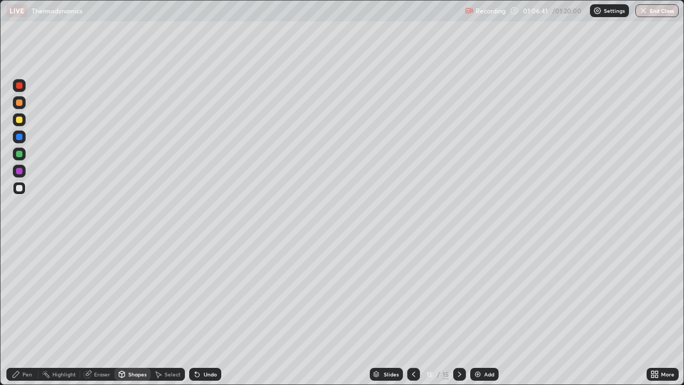
click at [29, 312] on div "Pen" at bounding box center [27, 373] width 10 height 5
click at [18, 105] on div at bounding box center [19, 102] width 6 height 6
click at [18, 192] on div at bounding box center [19, 188] width 13 height 13
click at [17, 188] on div at bounding box center [19, 188] width 6 height 6
click at [17, 124] on div at bounding box center [19, 119] width 13 height 13
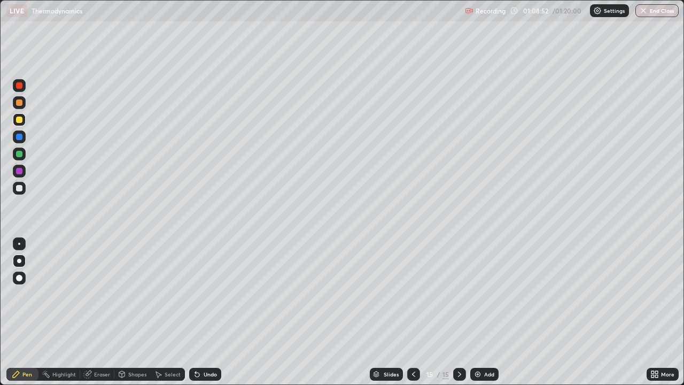
click at [101, 312] on div "Eraser" at bounding box center [97, 374] width 34 height 13
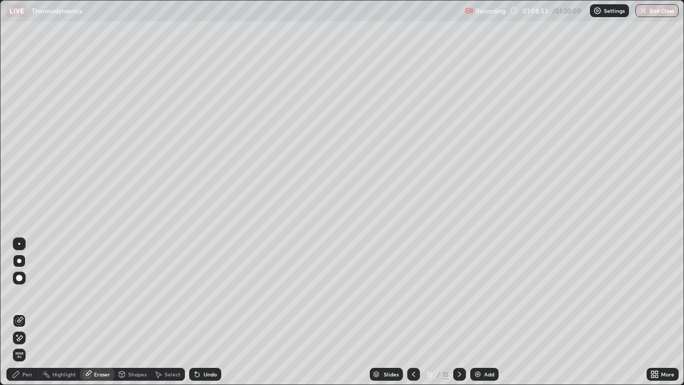
click at [31, 312] on div "Pen" at bounding box center [22, 374] width 32 height 13
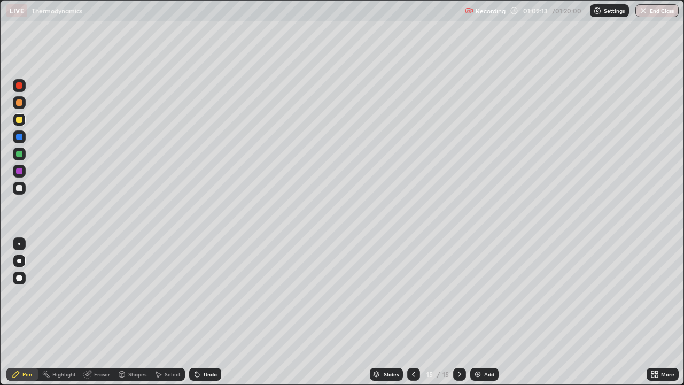
click at [21, 190] on div at bounding box center [19, 188] width 6 height 6
click at [649, 6] on button "End Class" at bounding box center [656, 10] width 43 height 13
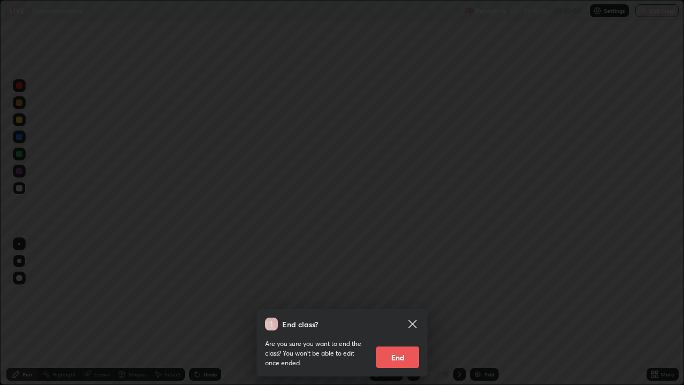
click at [403, 312] on button "End" at bounding box center [397, 356] width 43 height 21
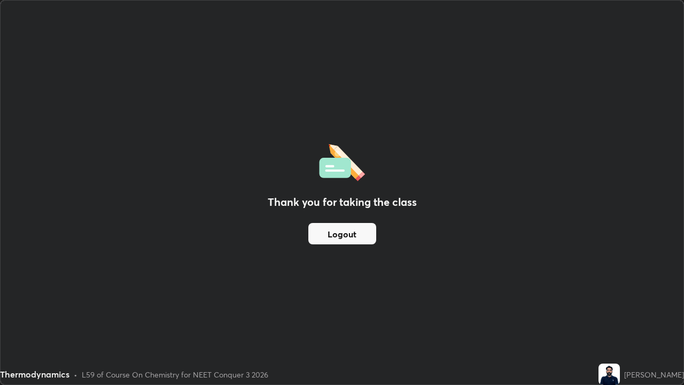
click at [329, 234] on button "Logout" at bounding box center [342, 233] width 68 height 21
click at [333, 230] on button "Logout" at bounding box center [342, 233] width 68 height 21
